Goal: Find specific page/section: Find specific page/section

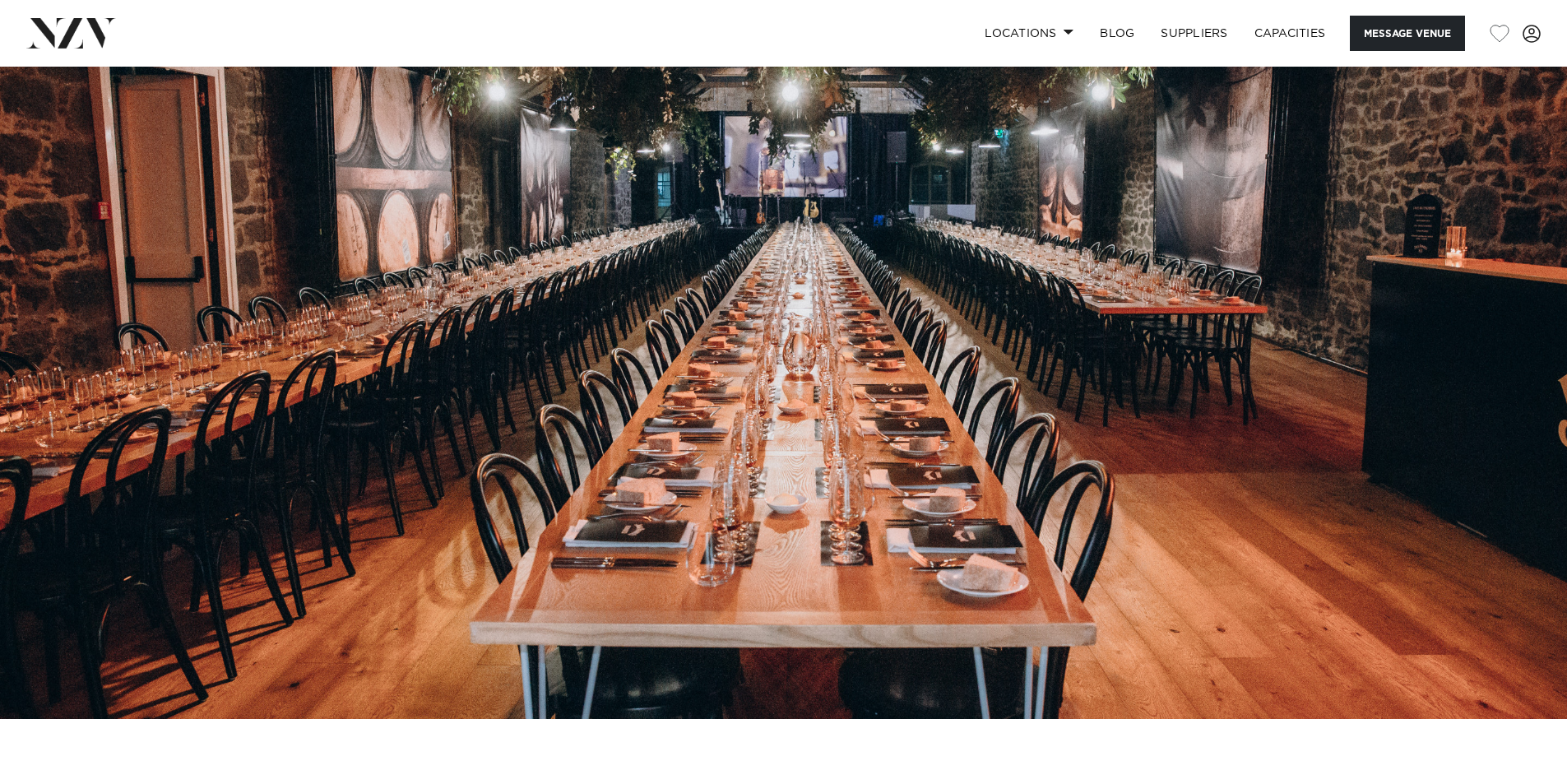
scroll to position [164, 0]
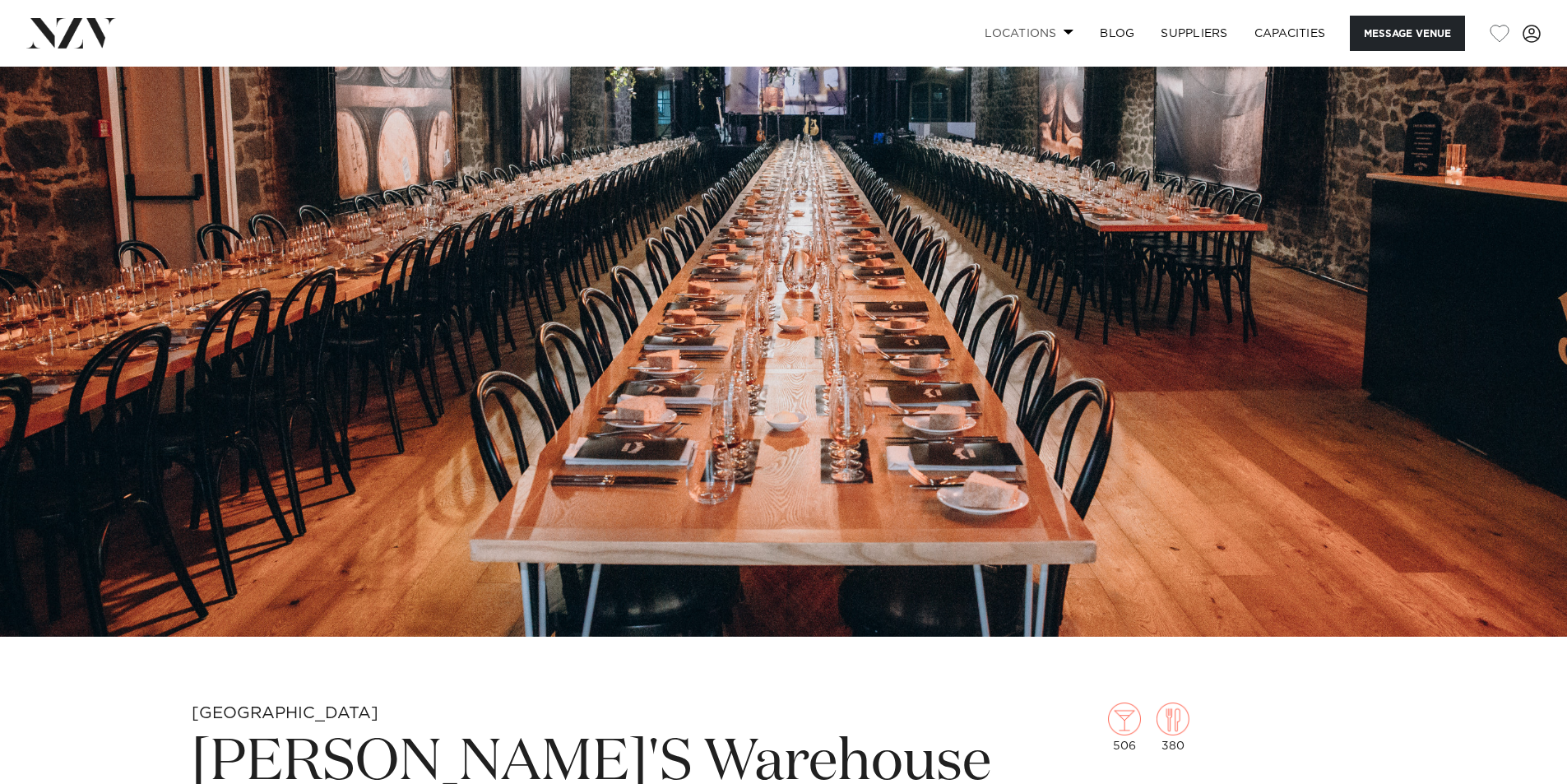
click at [1035, 26] on link "Locations" at bounding box center [1029, 33] width 115 height 35
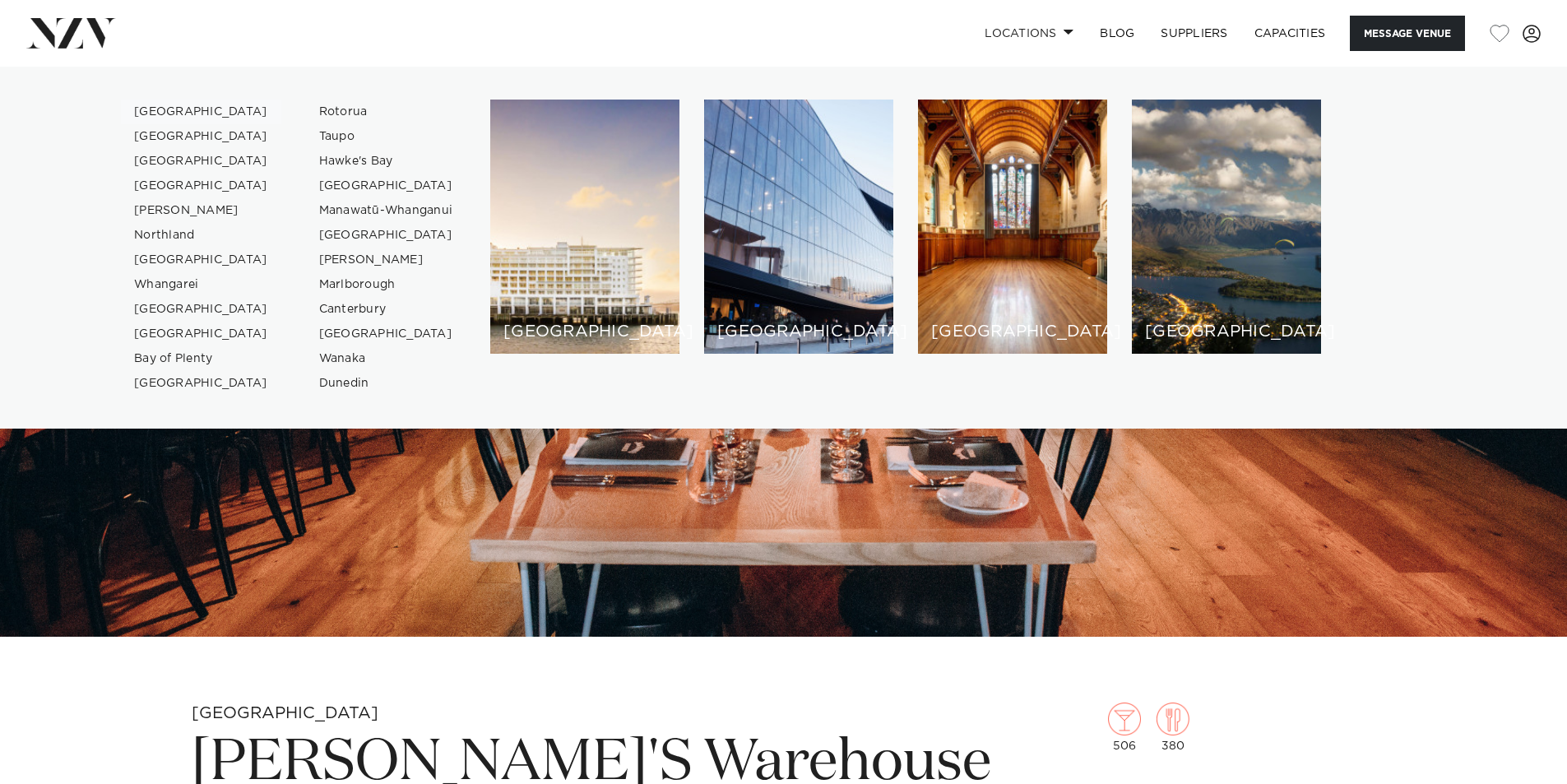
click at [170, 107] on link "[GEOGRAPHIC_DATA]" at bounding box center [201, 112] width 160 height 25
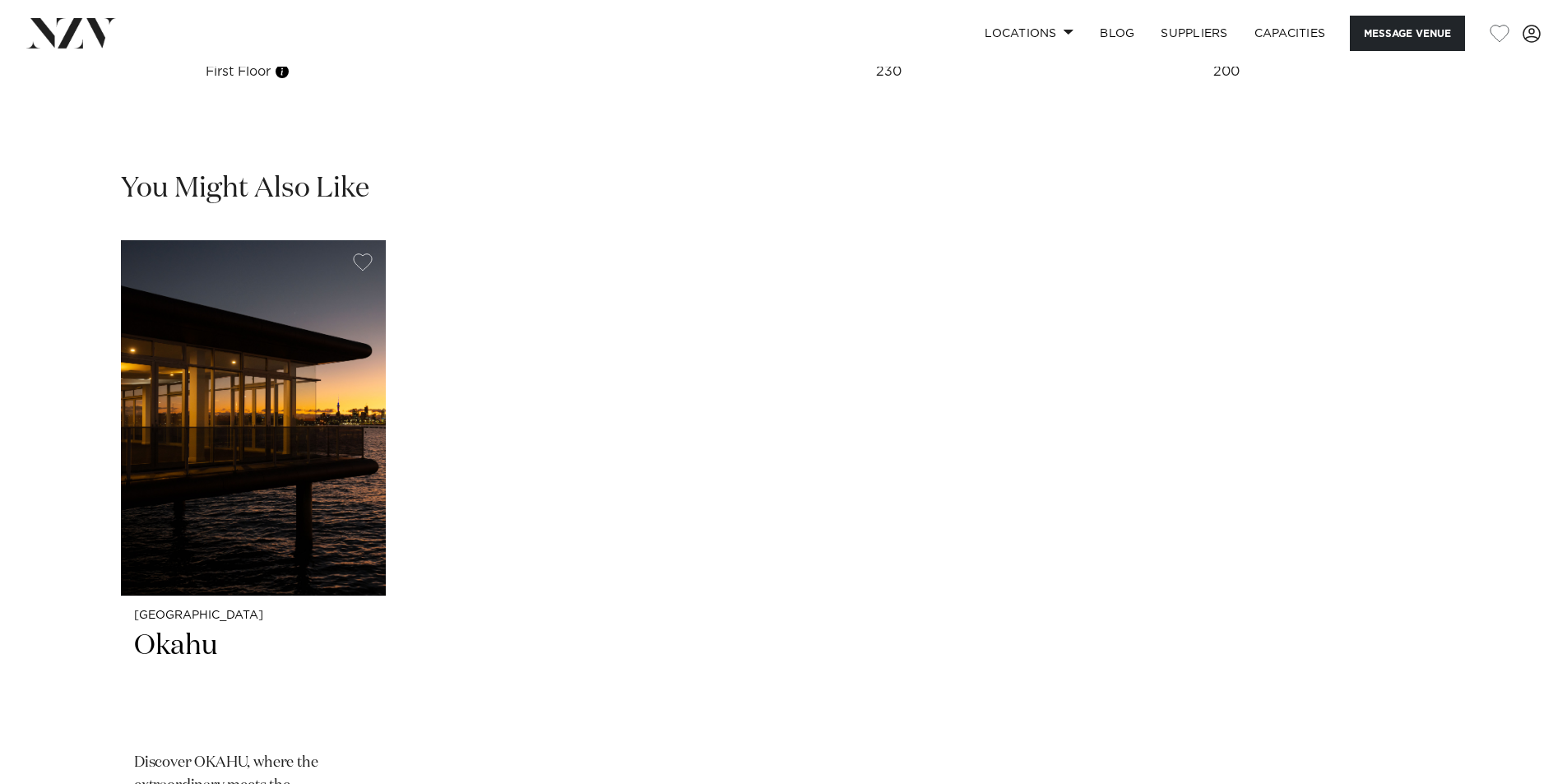
scroll to position [2549, 0]
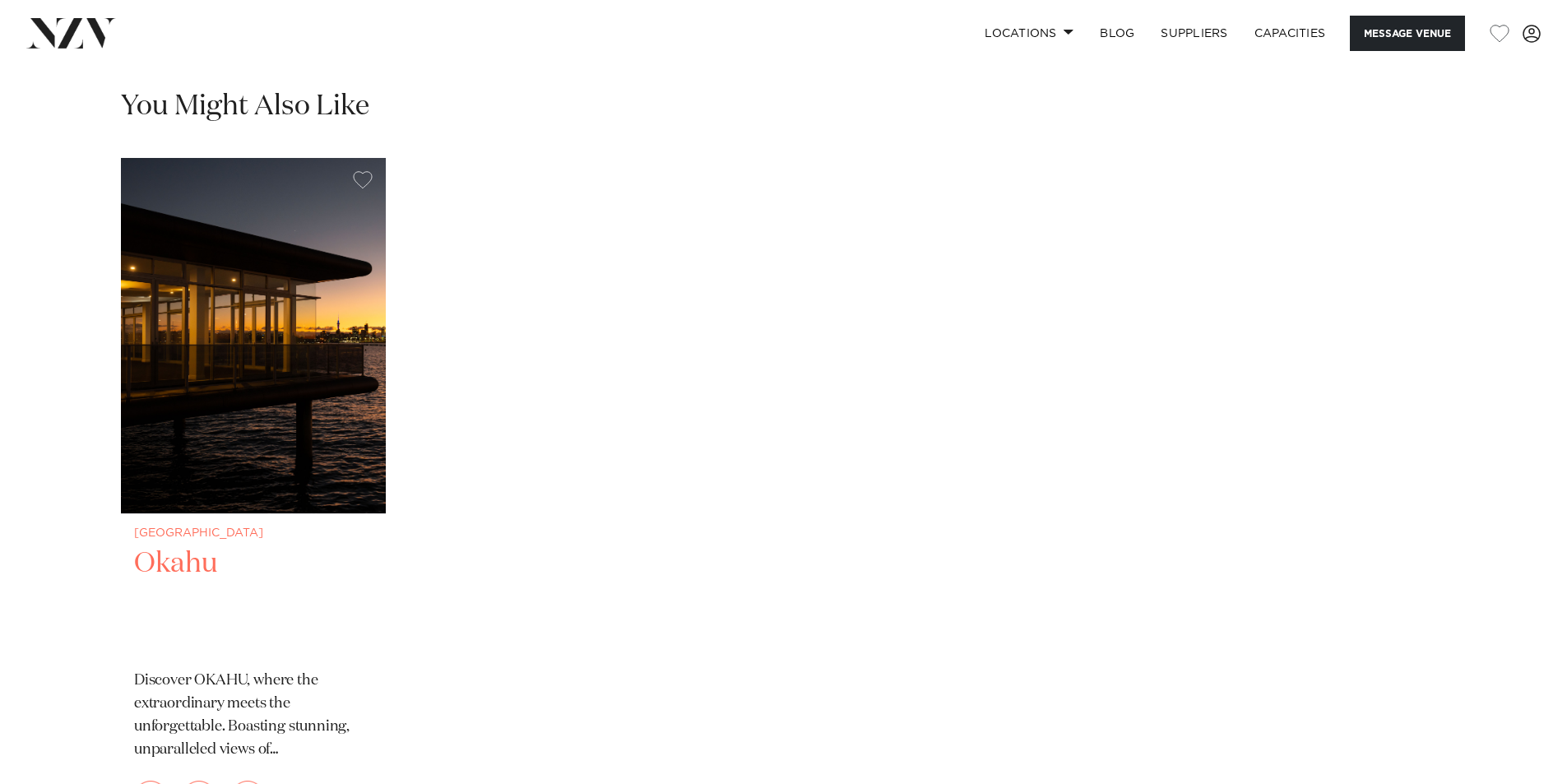
click at [190, 584] on h2 "Okahu" at bounding box center [254, 601] width 239 height 111
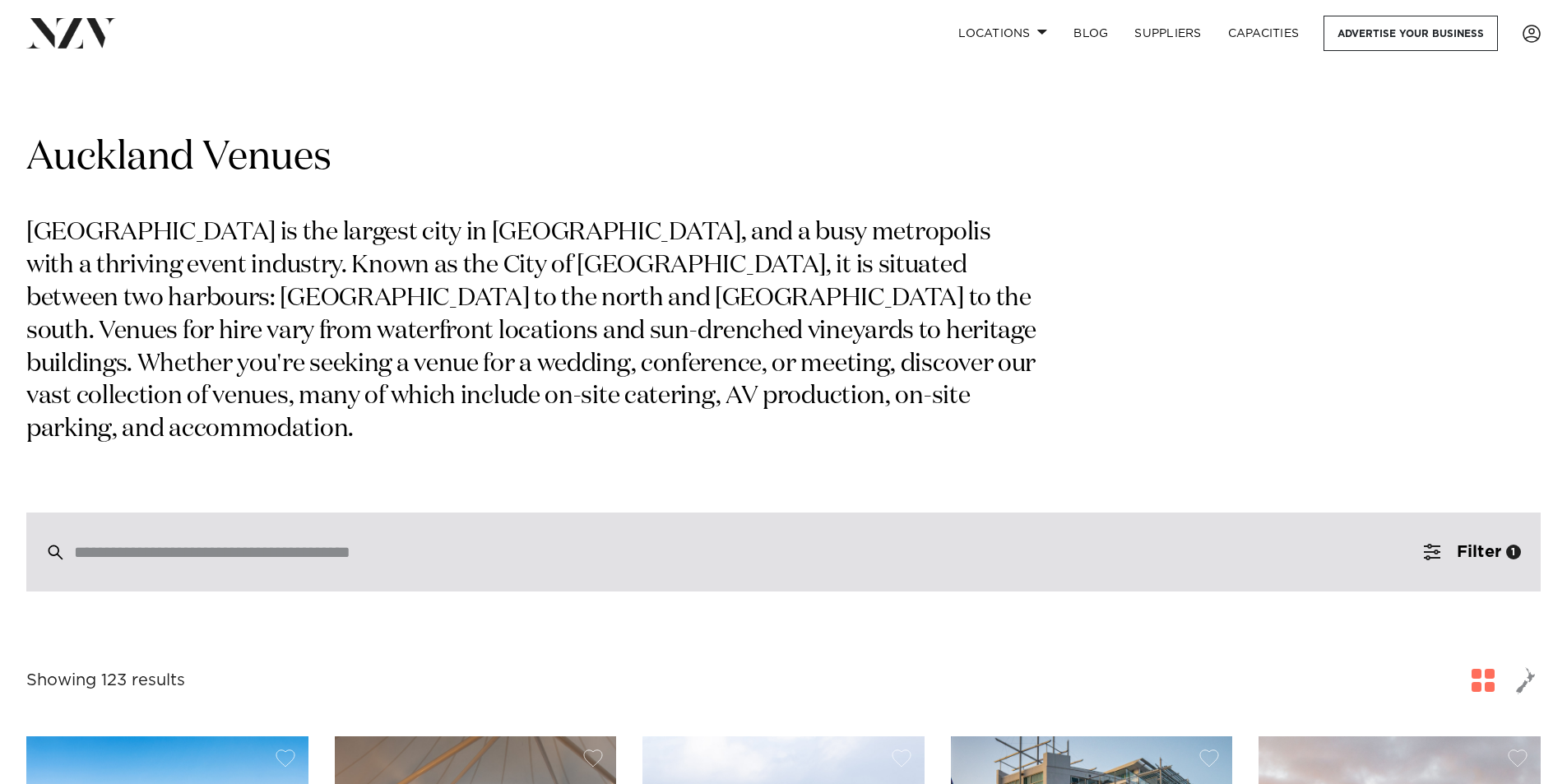
click at [211, 543] on input "search" at bounding box center [749, 551] width 1349 height 18
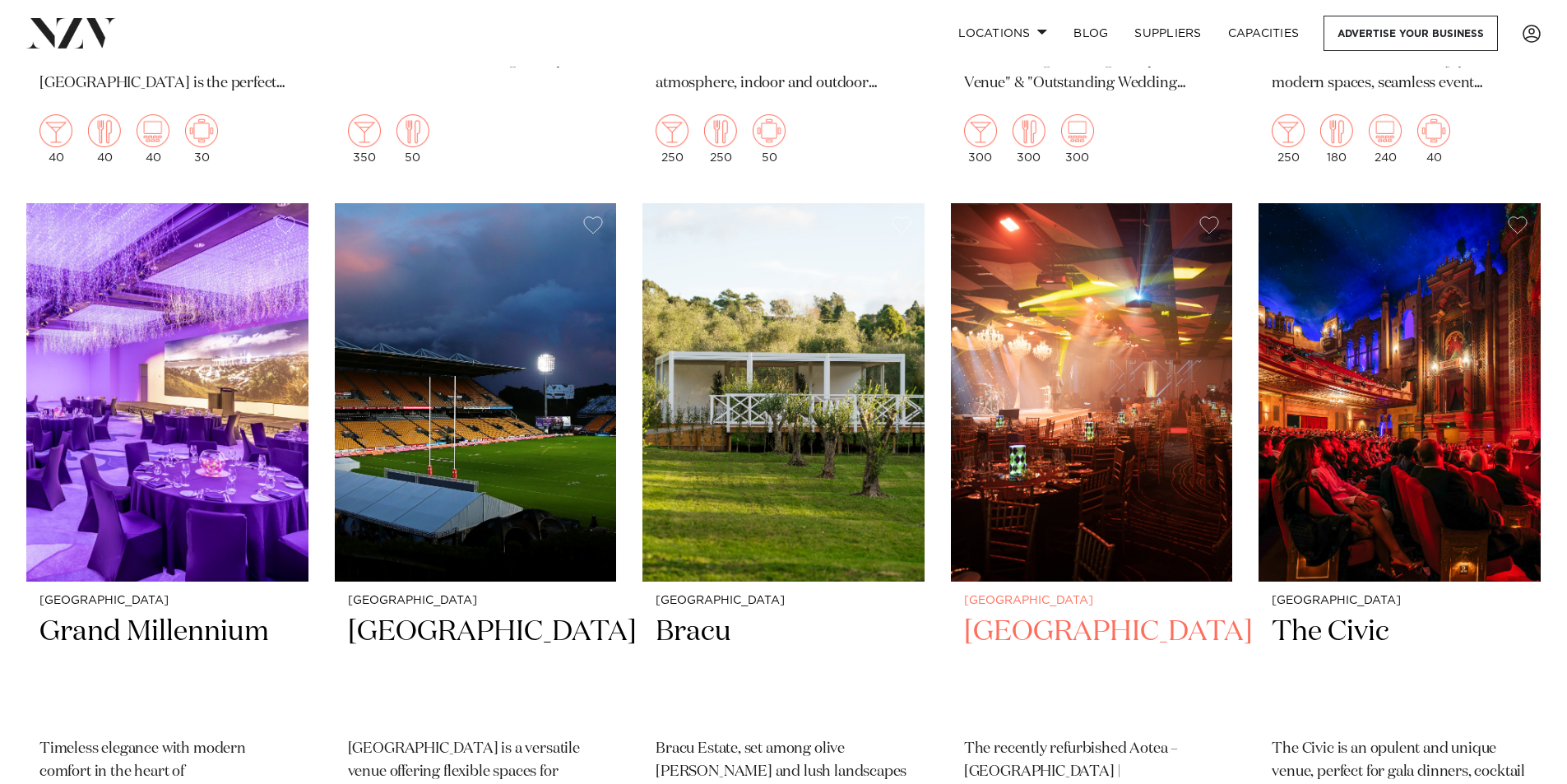
scroll to position [10525, 0]
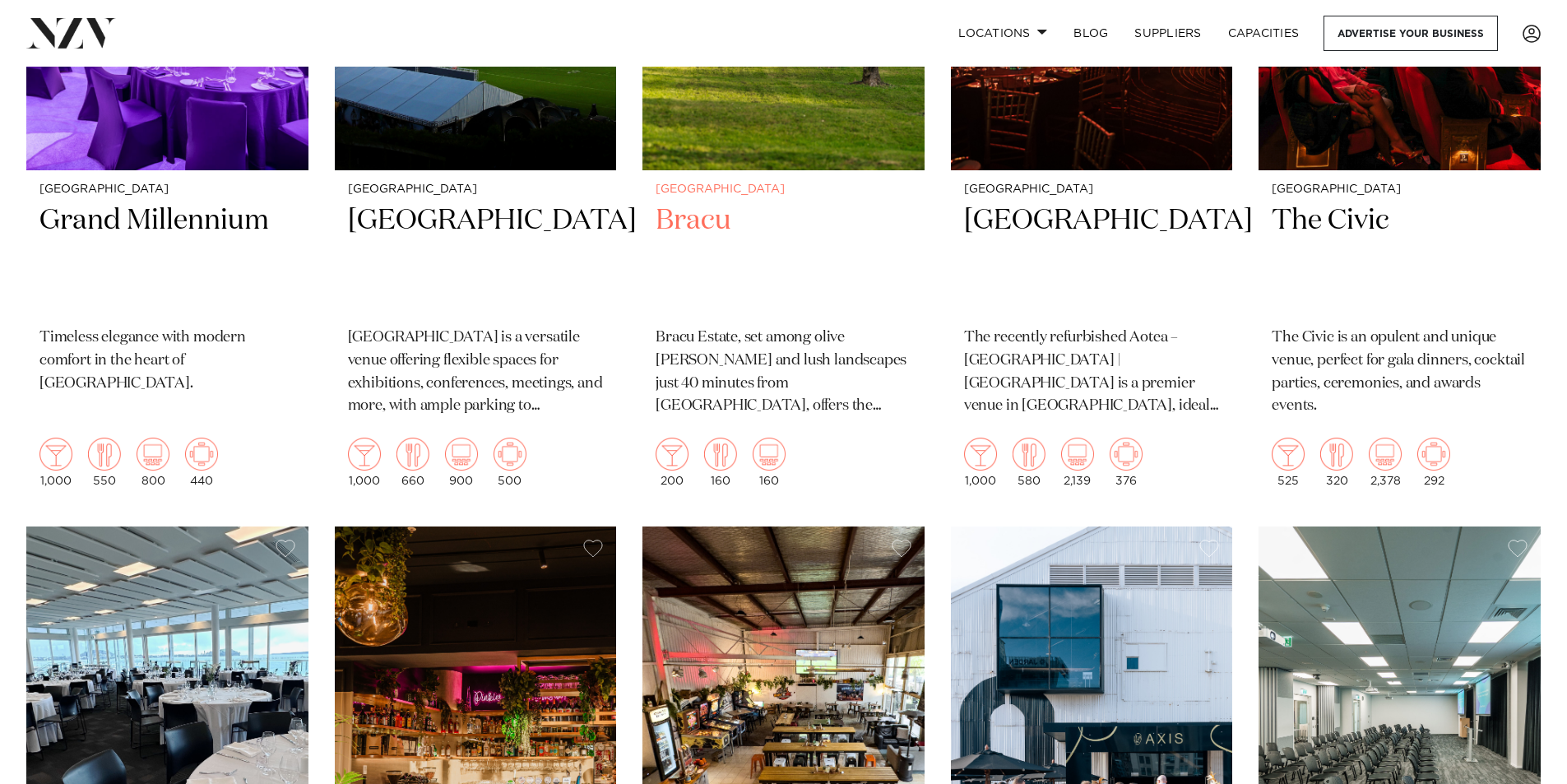
click at [726, 326] on p "Bracu Estate, set among olive groves and lush landscapes just 40 minutes from A…" at bounding box center [784, 372] width 256 height 92
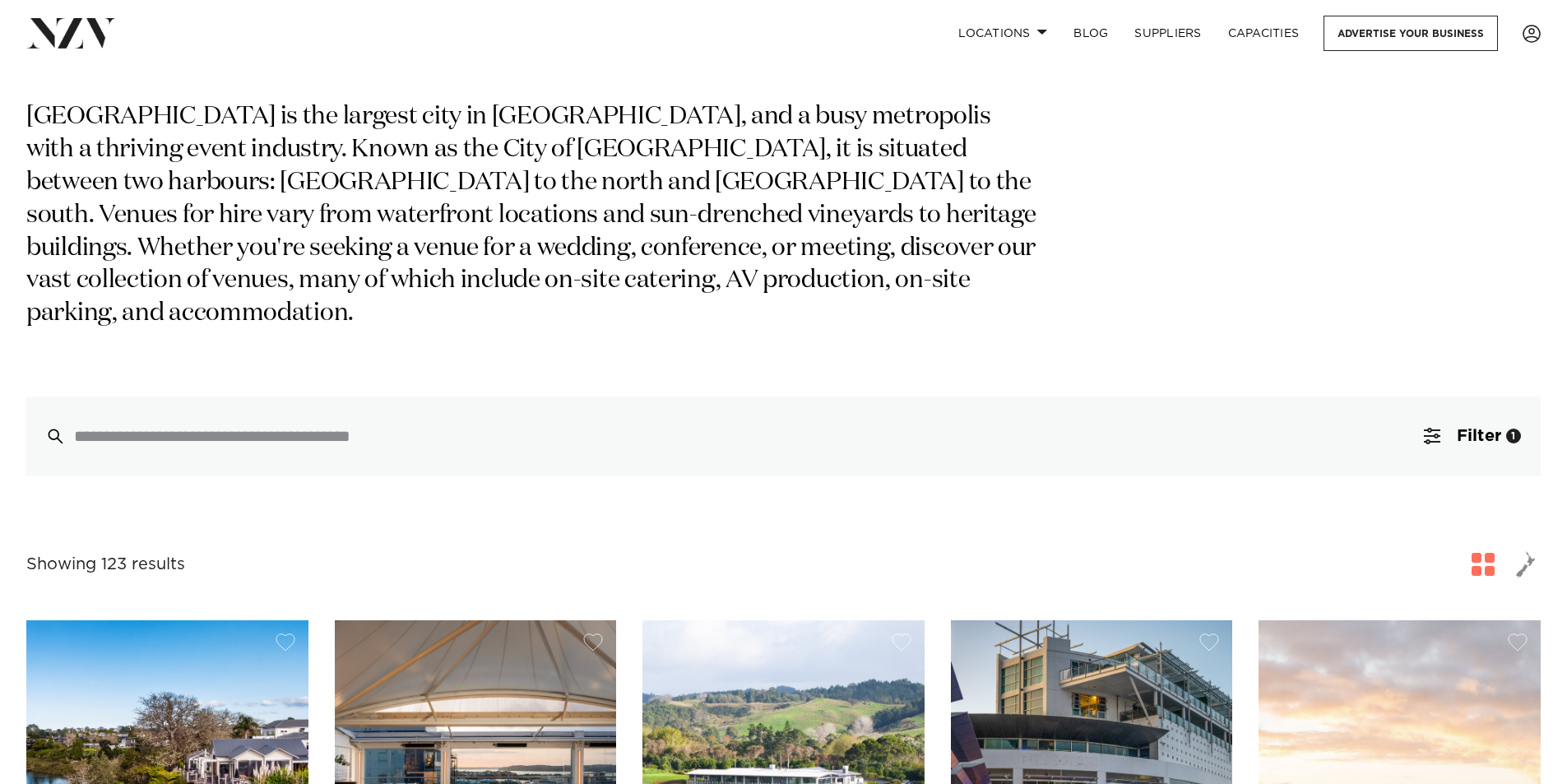
scroll to position [0, 0]
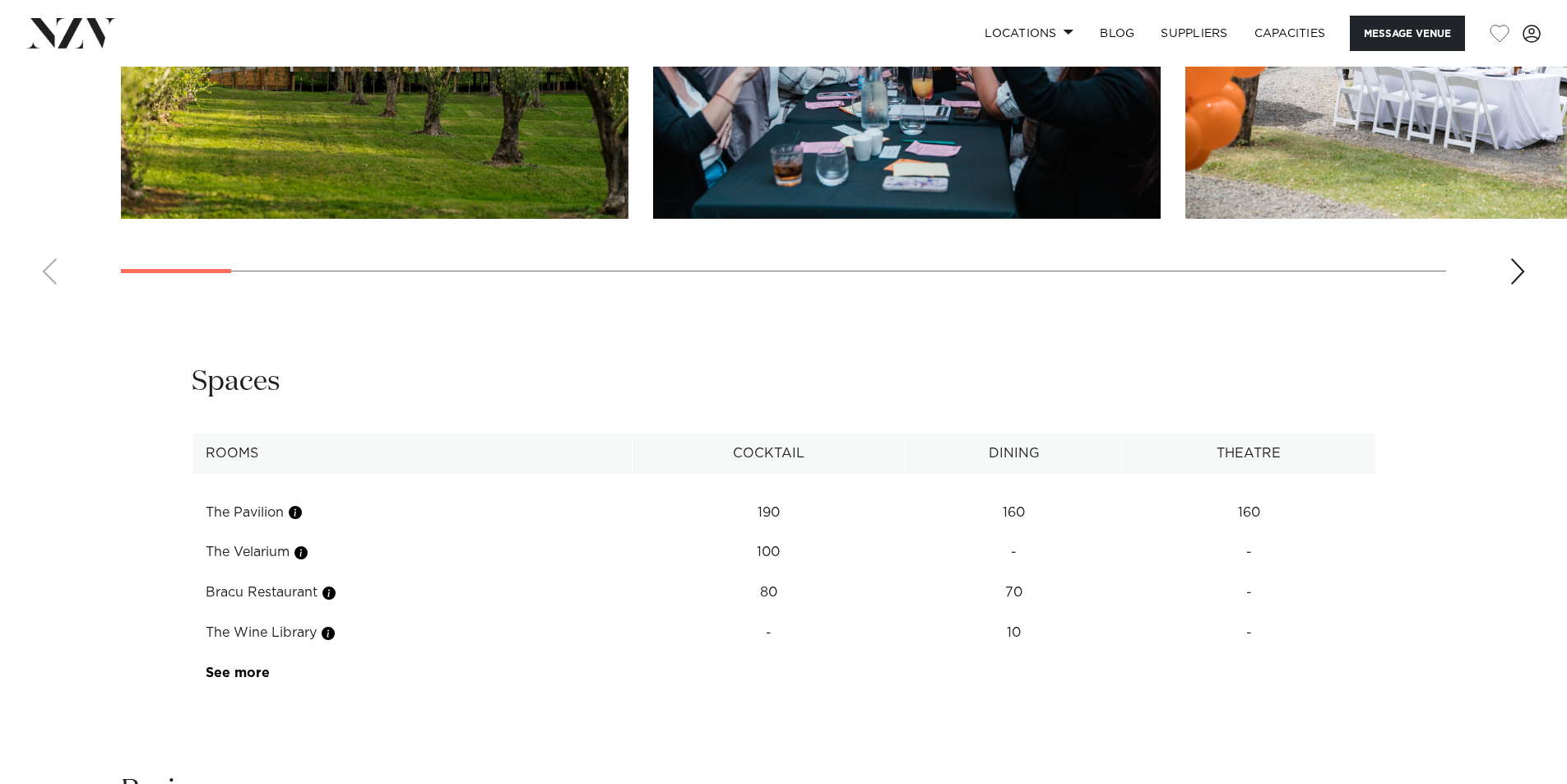
scroll to position [2303, 0]
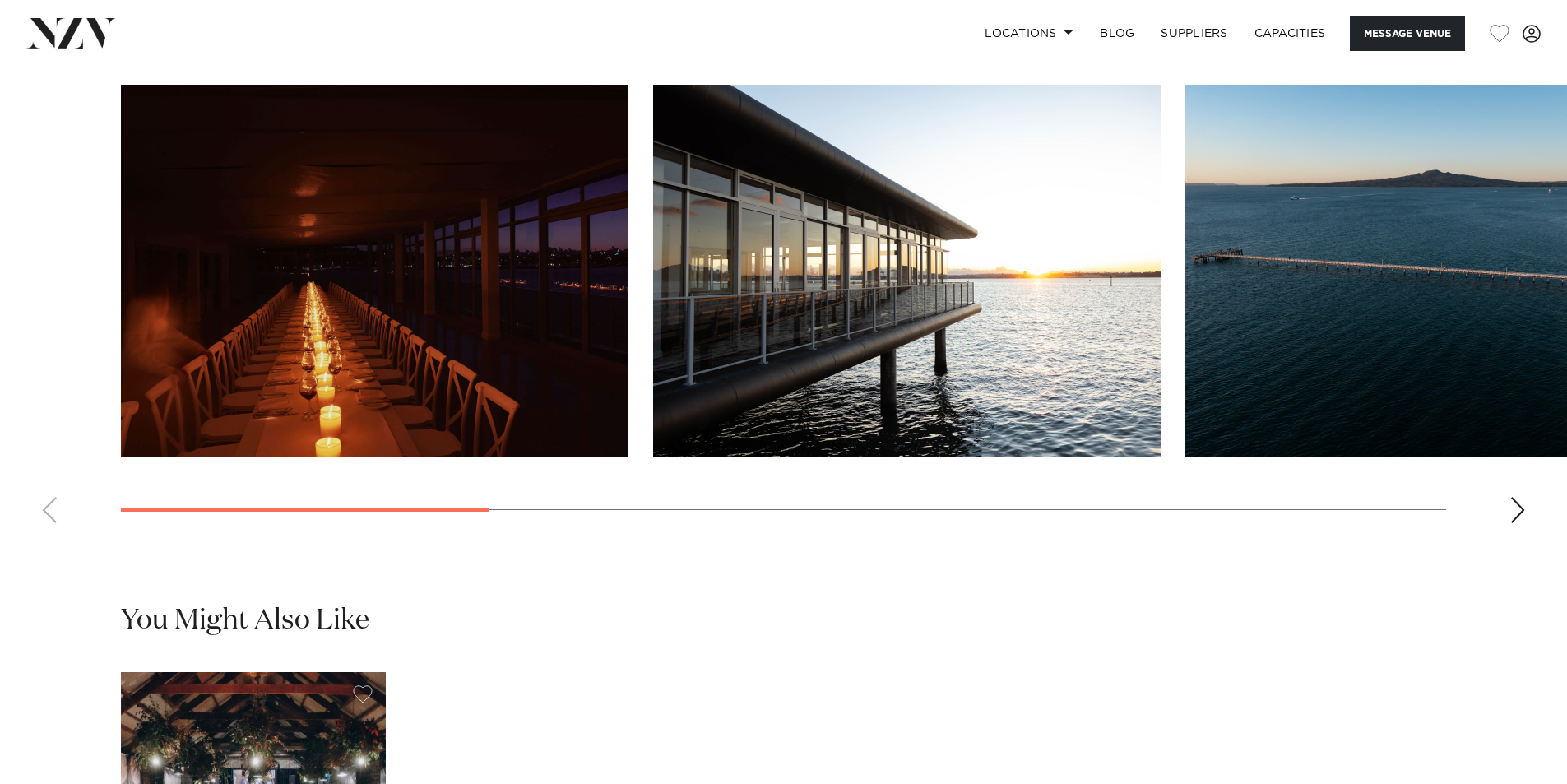
scroll to position [1480, 0]
